Goal: Check status: Check status

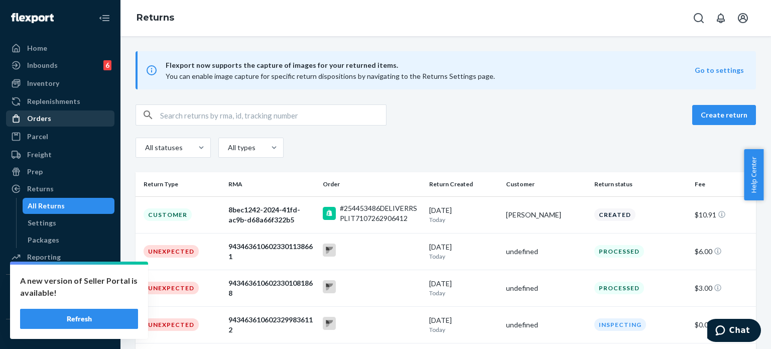
click at [74, 113] on div "Orders" at bounding box center [60, 118] width 106 height 14
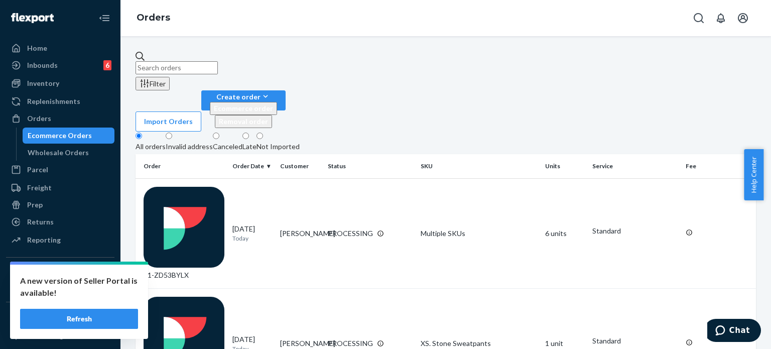
click at [165, 65] on input "text" at bounding box center [176, 67] width 82 height 13
paste input "[PERSON_NAME]"
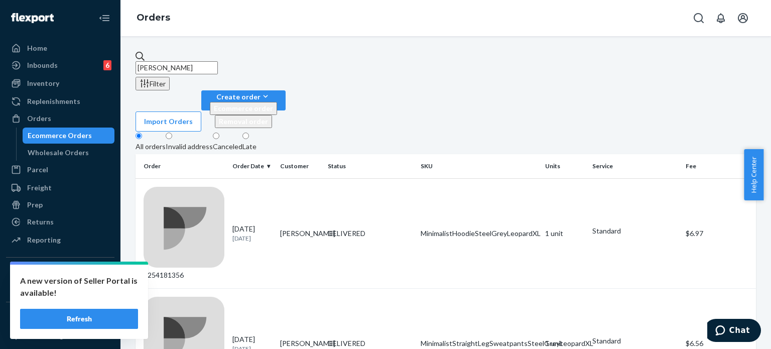
type input "[PERSON_NAME]"
click at [698, 17] on icon "Open Search Box" at bounding box center [698, 18] width 12 height 12
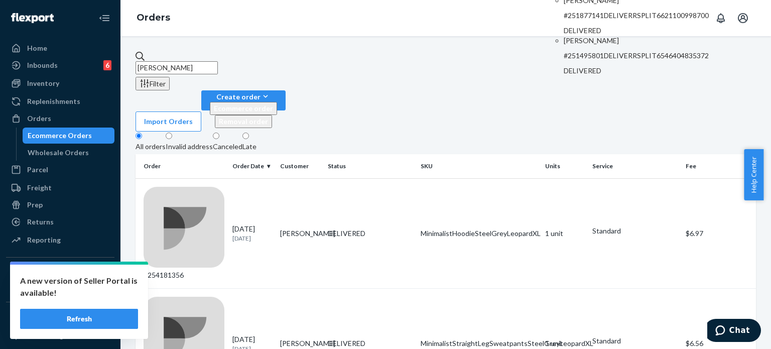
type input "[PERSON_NAME]"
click at [569, 21] on p "#251877141DELIVERRSPLIT6621100998700" at bounding box center [635, 16] width 145 height 10
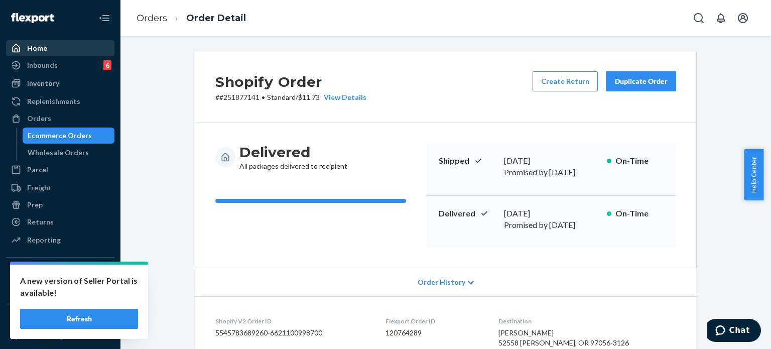
click at [70, 44] on div "Home" at bounding box center [60, 48] width 106 height 14
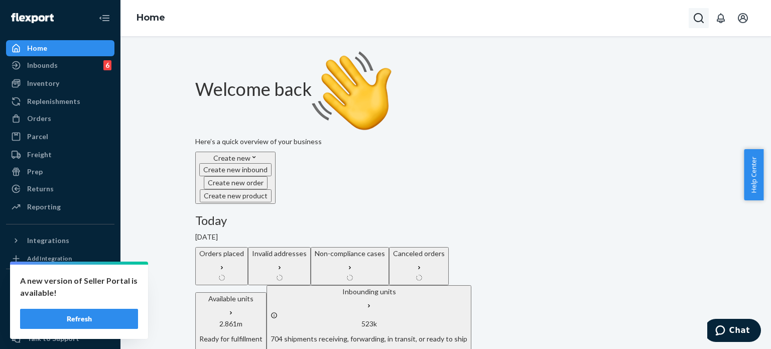
click at [695, 26] on button "Open Search Box" at bounding box center [698, 18] width 20 height 20
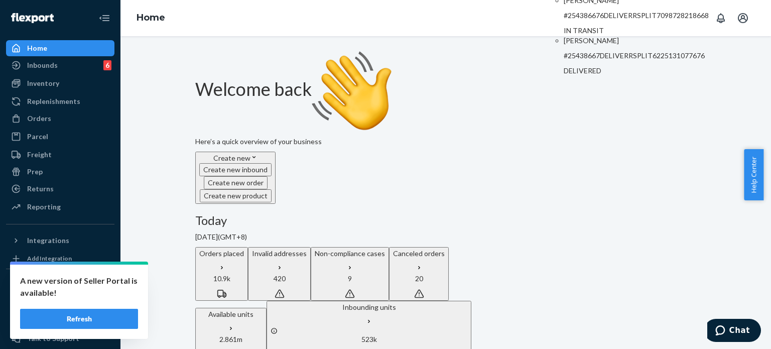
type input "#254386676"
click at [630, 6] on p "[PERSON_NAME]" at bounding box center [635, 0] width 145 height 10
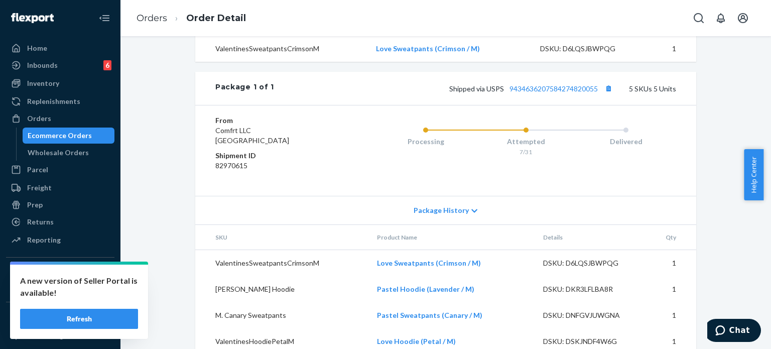
scroll to position [601, 0]
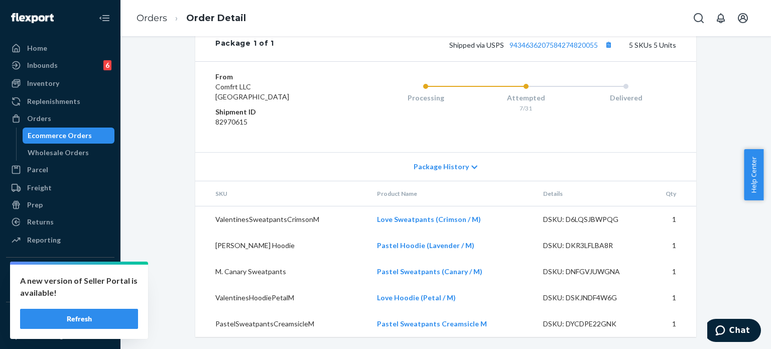
click at [473, 168] on div "Package History" at bounding box center [445, 166] width 501 height 29
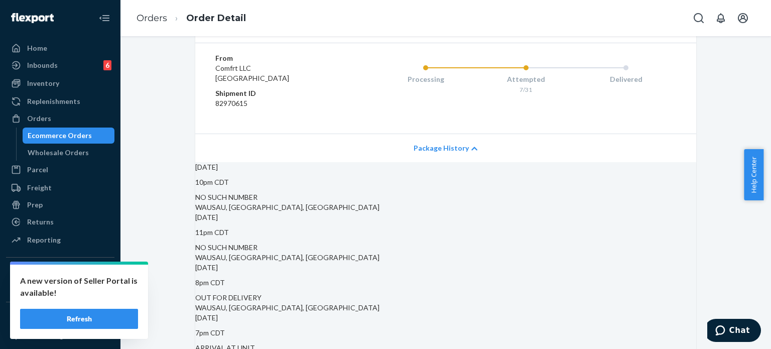
drag, startPoint x: 768, startPoint y: 192, endPoint x: 767, endPoint y: 274, distance: 82.3
click at [767, 274] on body "A new version of Seller Portal is available! Refresh Home Inbounds 6 Shipping P…" at bounding box center [385, 174] width 771 height 349
click at [88, 48] on div "Home" at bounding box center [60, 48] width 106 height 14
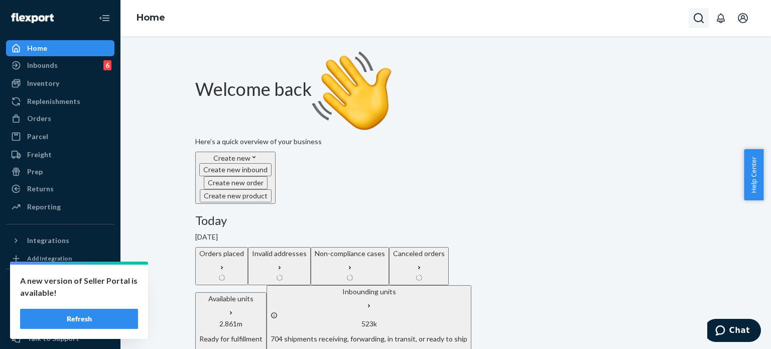
click at [703, 20] on icon "Open Search Box" at bounding box center [698, 18] width 12 height 12
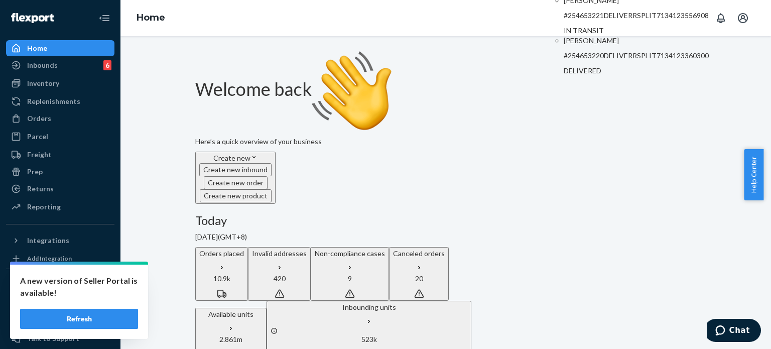
type input "#254653221"
click at [649, 21] on div "[PERSON_NAME] #254653221DELIVERRSPLIT7134123556908" at bounding box center [635, 7] width 145 height 25
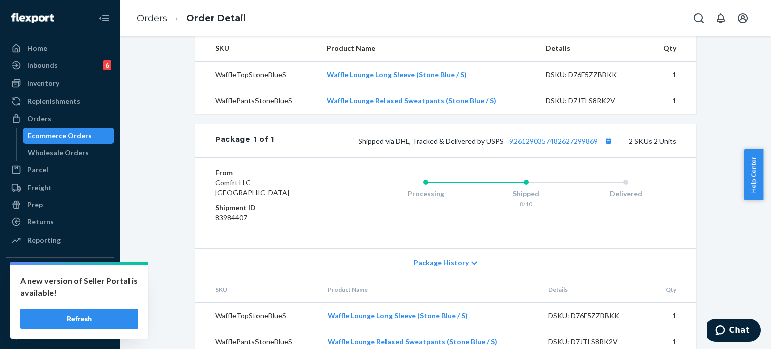
scroll to position [404, 0]
click at [471, 258] on icon at bounding box center [474, 261] width 6 height 7
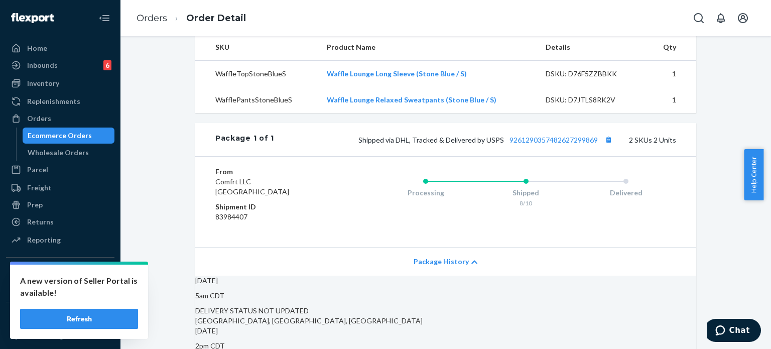
drag, startPoint x: 767, startPoint y: 159, endPoint x: 768, endPoint y: 229, distance: 70.3
click at [768, 229] on body "A new version of Seller Portal is available! Refresh Home Inbounds 6 Shipping P…" at bounding box center [385, 174] width 771 height 349
drag, startPoint x: 768, startPoint y: 189, endPoint x: 770, endPoint y: 225, distance: 35.7
click at [770, 225] on body "A new version of Seller Portal is available! Refresh Home Inbounds 6 Shipping P…" at bounding box center [385, 174] width 771 height 349
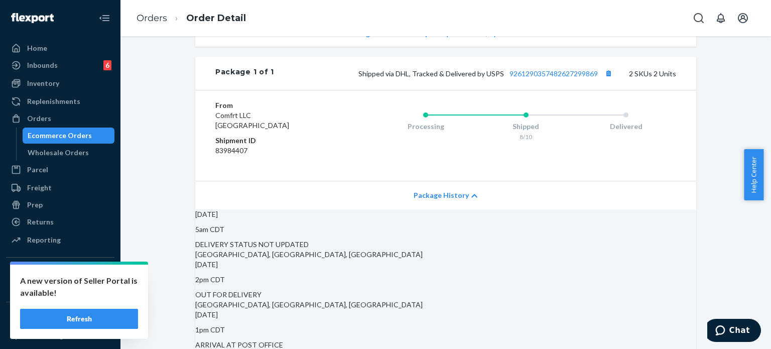
scroll to position [186, 0]
